Goal: Task Accomplishment & Management: Manage account settings

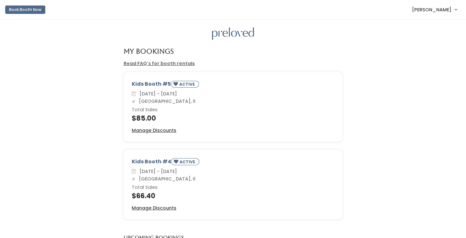
click at [437, 12] on span "Lydia Rehkemper" at bounding box center [431, 9] width 39 height 7
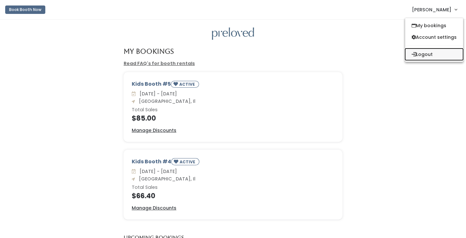
click at [425, 54] on button "Logout" at bounding box center [434, 55] width 58 height 12
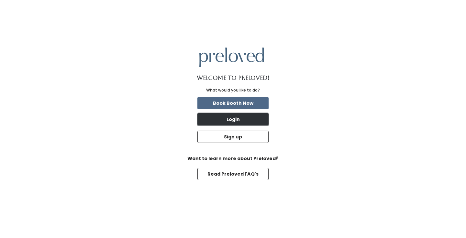
click at [231, 119] on button "Login" at bounding box center [232, 119] width 71 height 12
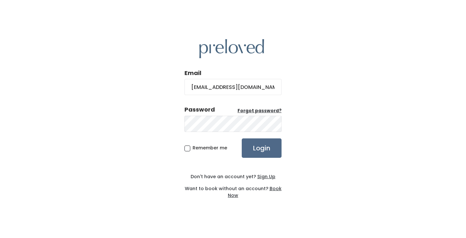
type input "[EMAIL_ADDRESS][DOMAIN_NAME]"
click at [260, 144] on input "Login" at bounding box center [262, 147] width 40 height 19
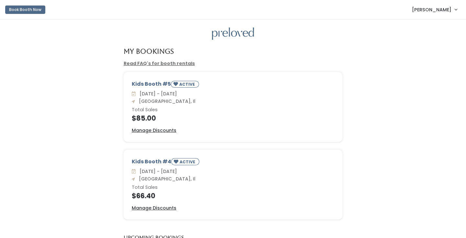
click at [445, 10] on span "[PERSON_NAME]" at bounding box center [431, 9] width 39 height 7
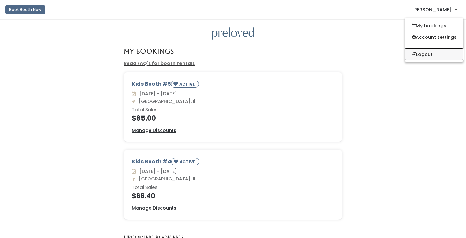
click at [428, 50] on button "Logout" at bounding box center [434, 55] width 58 height 12
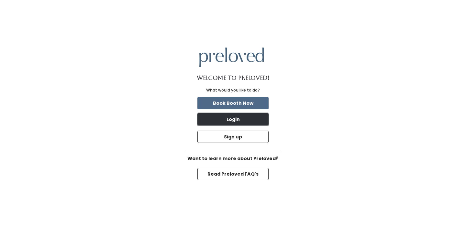
click at [214, 120] on button "Login" at bounding box center [232, 119] width 71 height 12
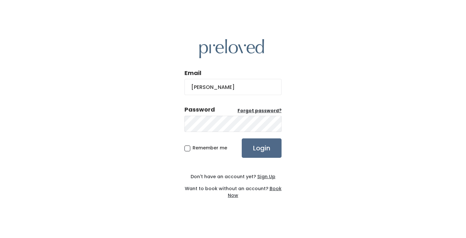
type input "[EMAIL_ADDRESS][DOMAIN_NAME]"
click at [264, 155] on input "Login" at bounding box center [262, 147] width 40 height 19
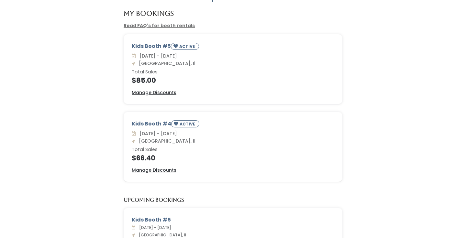
scroll to position [45, 0]
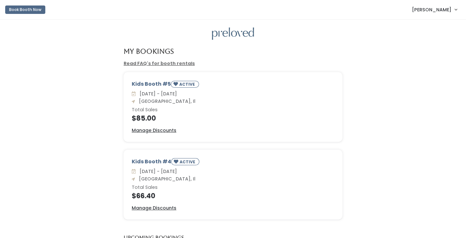
click at [438, 10] on span "[PERSON_NAME]" at bounding box center [431, 9] width 39 height 7
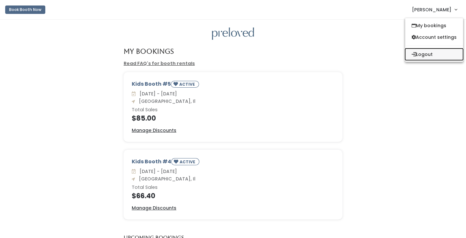
click at [422, 54] on button "Logout" at bounding box center [434, 55] width 58 height 12
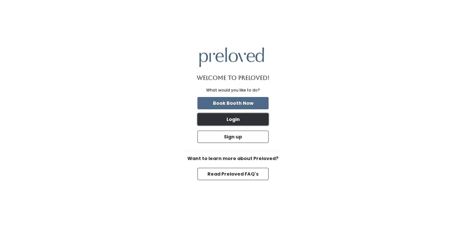
click at [232, 122] on button "Login" at bounding box center [232, 119] width 71 height 12
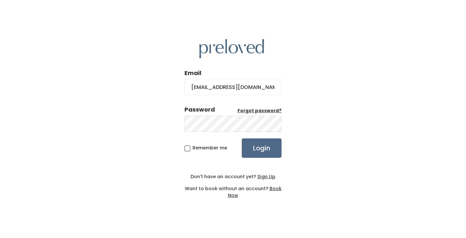
type input "[EMAIL_ADDRESS][DOMAIN_NAME]"
click at [242, 138] on input "Login" at bounding box center [262, 147] width 40 height 19
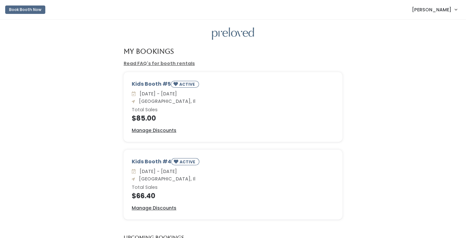
click at [428, 10] on span "[PERSON_NAME]" at bounding box center [431, 9] width 39 height 7
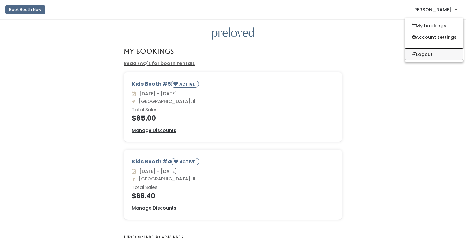
click at [423, 52] on button "Logout" at bounding box center [434, 55] width 58 height 12
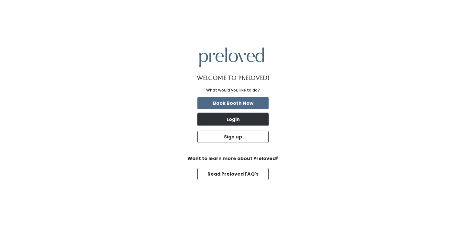
click at [256, 120] on button "Login" at bounding box center [232, 119] width 71 height 12
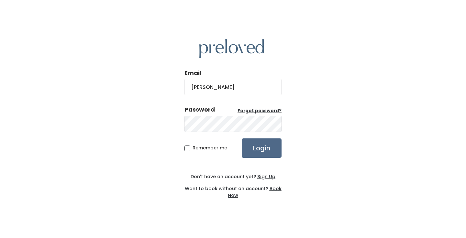
type input "lydiareh95@gmail.com"
click at [232, 114] on div "Password Forgot password?" at bounding box center [232, 118] width 97 height 27
click at [259, 151] on input "Login" at bounding box center [262, 147] width 40 height 19
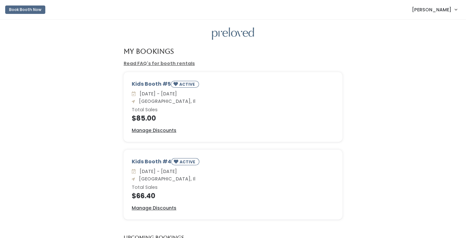
click at [427, 8] on span "[PERSON_NAME]" at bounding box center [431, 9] width 39 height 7
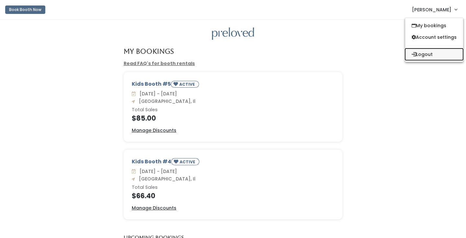
click at [421, 52] on button "Logout" at bounding box center [434, 55] width 58 height 12
